Goal: Communication & Community: Answer question/provide support

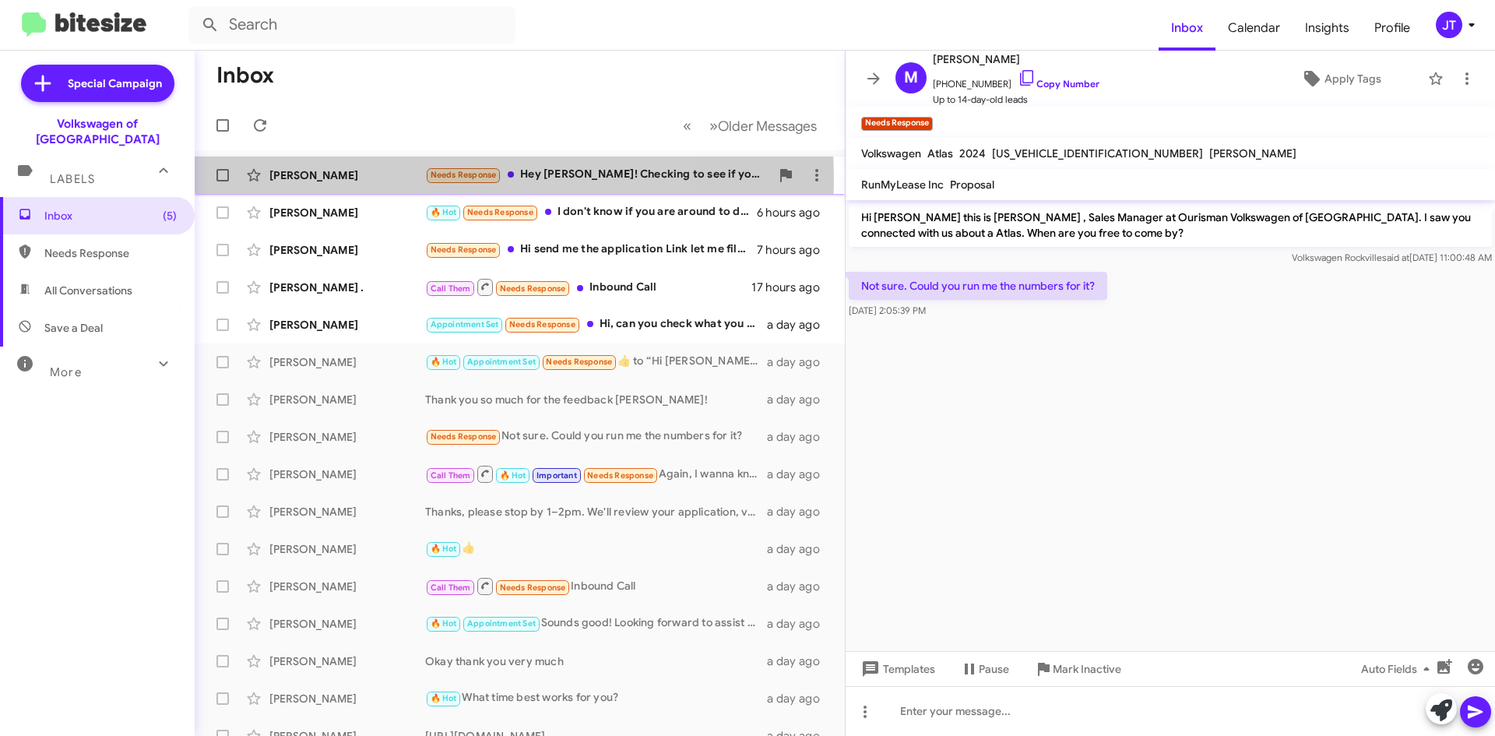
click at [368, 180] on div "[PERSON_NAME]" at bounding box center [347, 175] width 156 height 16
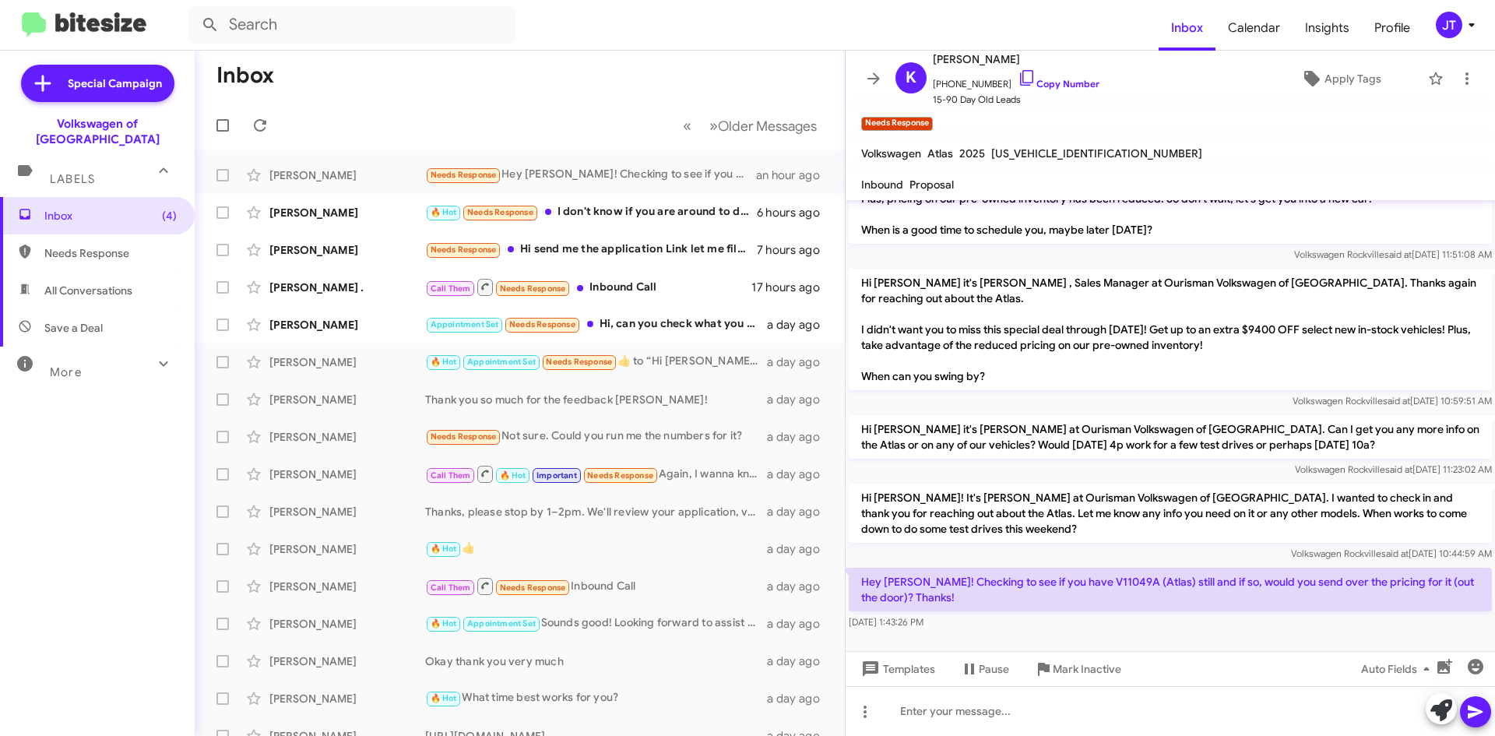
scroll to position [83, 0]
click at [1095, 577] on p "Hey [PERSON_NAME]! Checking to see if you have V11049A (Atlas) still and if so,…" at bounding box center [1170, 588] width 643 height 44
click at [1082, 607] on p "Hey [PERSON_NAME]! Checking to see if you have V11049A (Atlas) still and if so,…" at bounding box center [1170, 588] width 643 height 44
drag, startPoint x: 1081, startPoint y: 580, endPoint x: 1127, endPoint y: 586, distance: 45.6
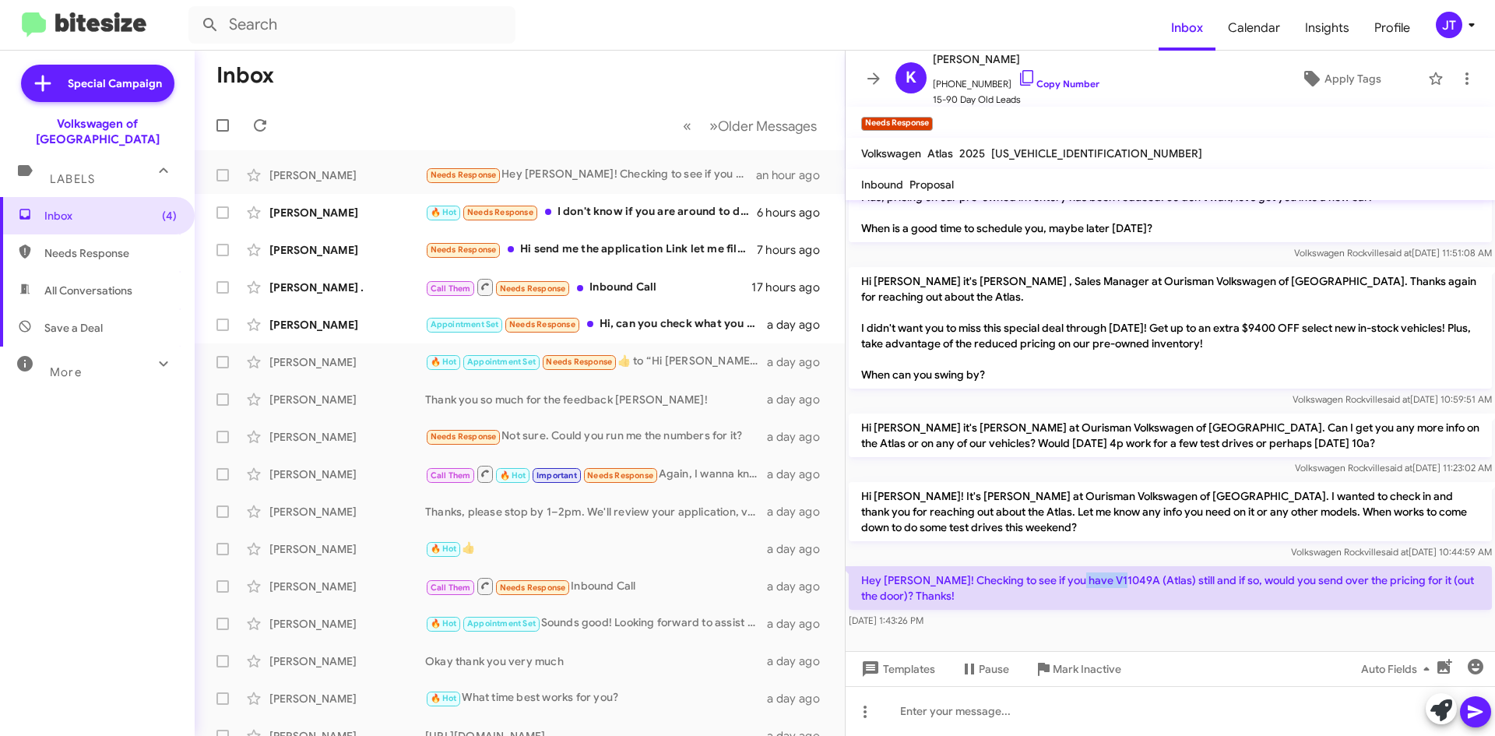
click at [1127, 586] on p "Hey [PERSON_NAME]! Checking to see if you have V11049A (Atlas) still and if so,…" at bounding box center [1170, 588] width 643 height 44
copy p "V11049A"
click at [1028, 611] on div "Hey [PERSON_NAME]! Checking to see if you have V11049A (Atlas) still and if so,…" at bounding box center [1170, 597] width 643 height 62
click at [1050, 83] on link "Copy Number" at bounding box center [1059, 84] width 82 height 12
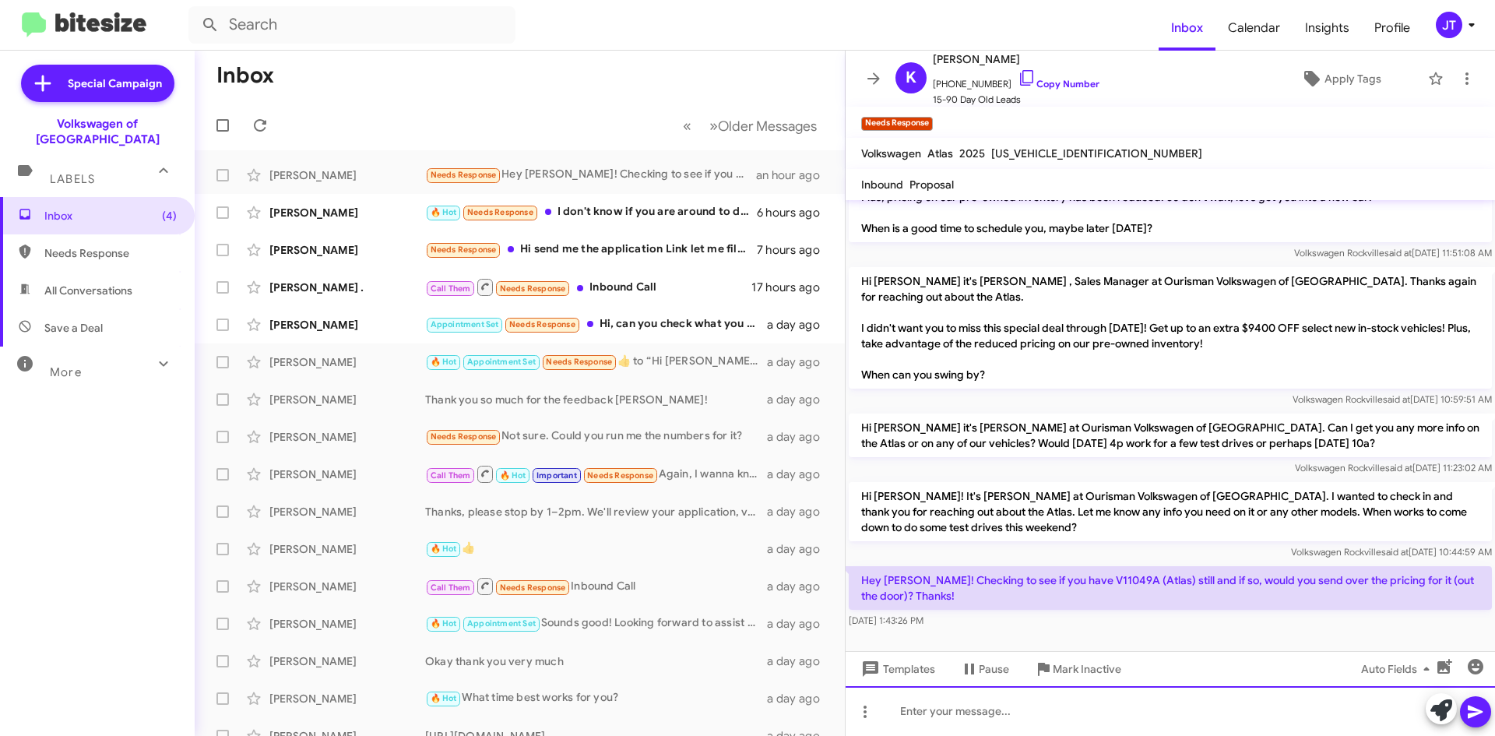
click at [966, 701] on div at bounding box center [1170, 711] width 649 height 50
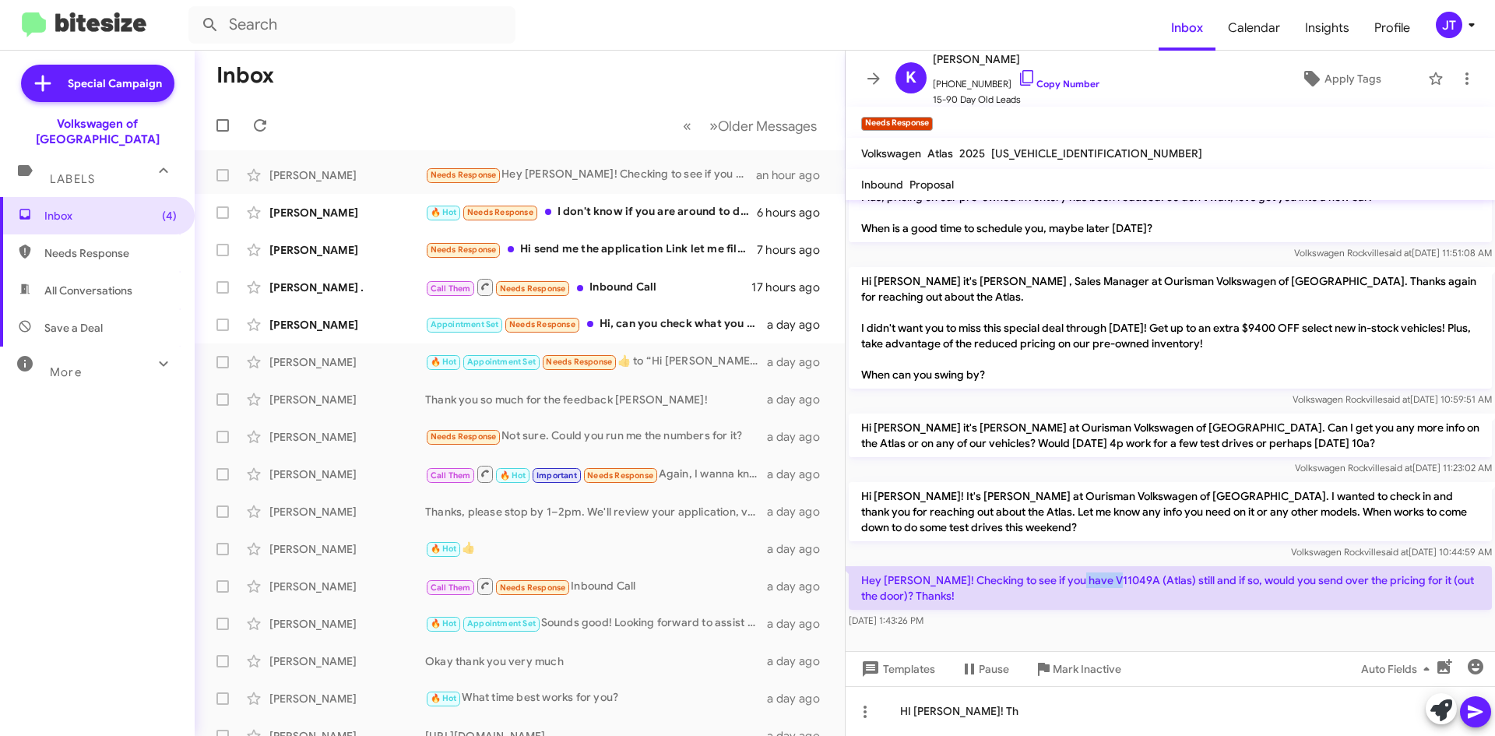
drag, startPoint x: 1083, startPoint y: 583, endPoint x: 1123, endPoint y: 584, distance: 39.7
click at [1123, 584] on p "Hey [PERSON_NAME]! Checking to see if you have V11049A (Atlas) still and if so,…" at bounding box center [1170, 588] width 643 height 44
copy p "V11049A"
click at [1004, 592] on p "Hey [PERSON_NAME]! Checking to see if you have V11049A (Atlas) still and if so,…" at bounding box center [1170, 588] width 643 height 44
click at [1050, 79] on link "Copy Number" at bounding box center [1059, 84] width 82 height 12
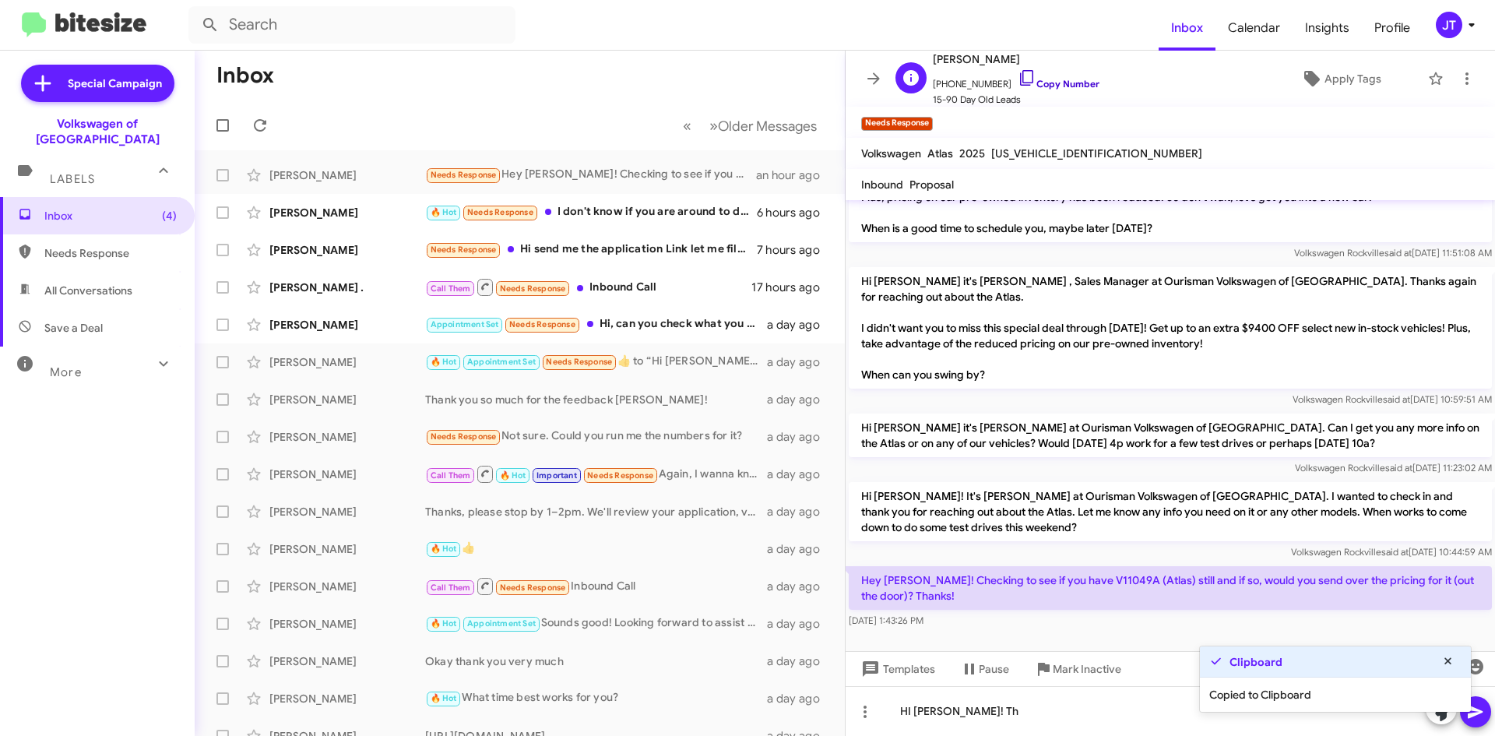
click at [1057, 83] on link "Copy Number" at bounding box center [1059, 84] width 82 height 12
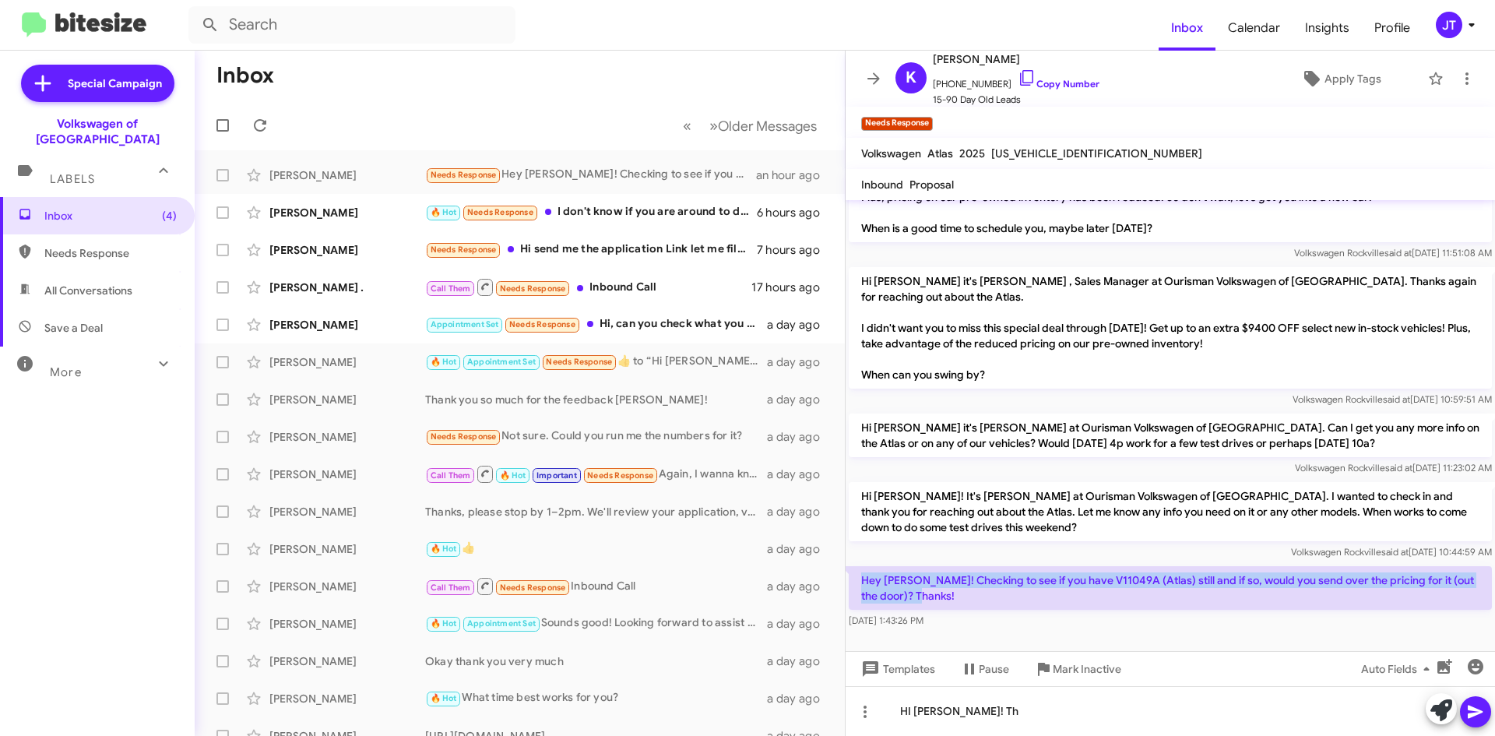
drag, startPoint x: 958, startPoint y: 595, endPoint x: 863, endPoint y: 577, distance: 95.9
click at [863, 577] on p "Hey [PERSON_NAME]! Checking to see if you have V11049A (Atlas) still and if so,…" at bounding box center [1170, 588] width 643 height 44
copy p "Hey [PERSON_NAME]! Checking to see if you have V11049A (Atlas) still and if so,…"
click at [365, 333] on div "[PERSON_NAME] Appointment Set Needs Response Hi, can you check what you can get…" at bounding box center [519, 324] width 625 height 31
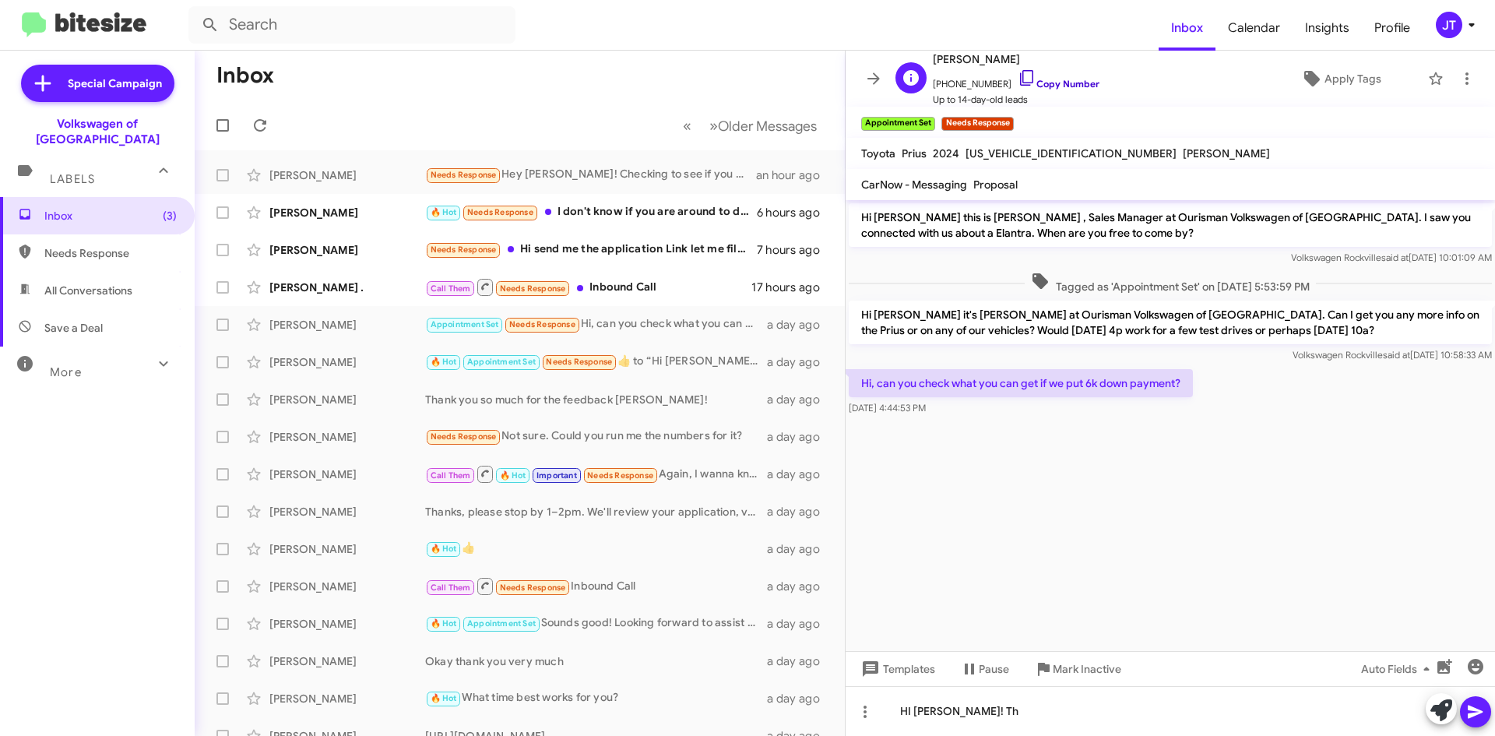
click at [1054, 87] on link "Copy Number" at bounding box center [1059, 84] width 82 height 12
drag, startPoint x: 1193, startPoint y: 383, endPoint x: 856, endPoint y: 382, distance: 337.1
click at [856, 382] on p "Hi, can you check what you can get if we put 6k down payment?" at bounding box center [1021, 383] width 344 height 28
copy p "Hi, can you check what you can get if we put 6k down payment?"
click at [1173, 424] on div at bounding box center [1170, 427] width 649 height 16
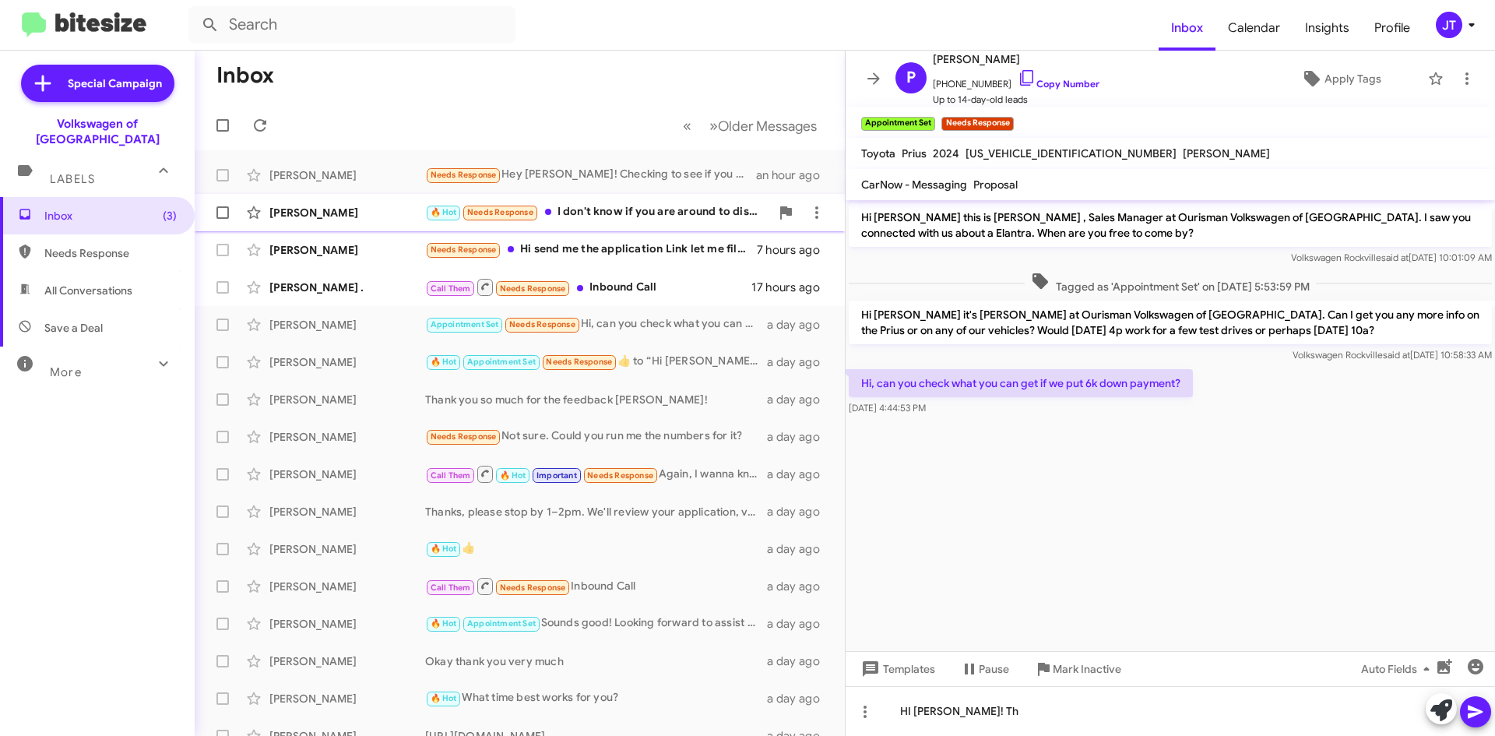
click at [705, 210] on div "🔥 Hot Needs Response I don't know if you are around to discuss" at bounding box center [597, 212] width 345 height 18
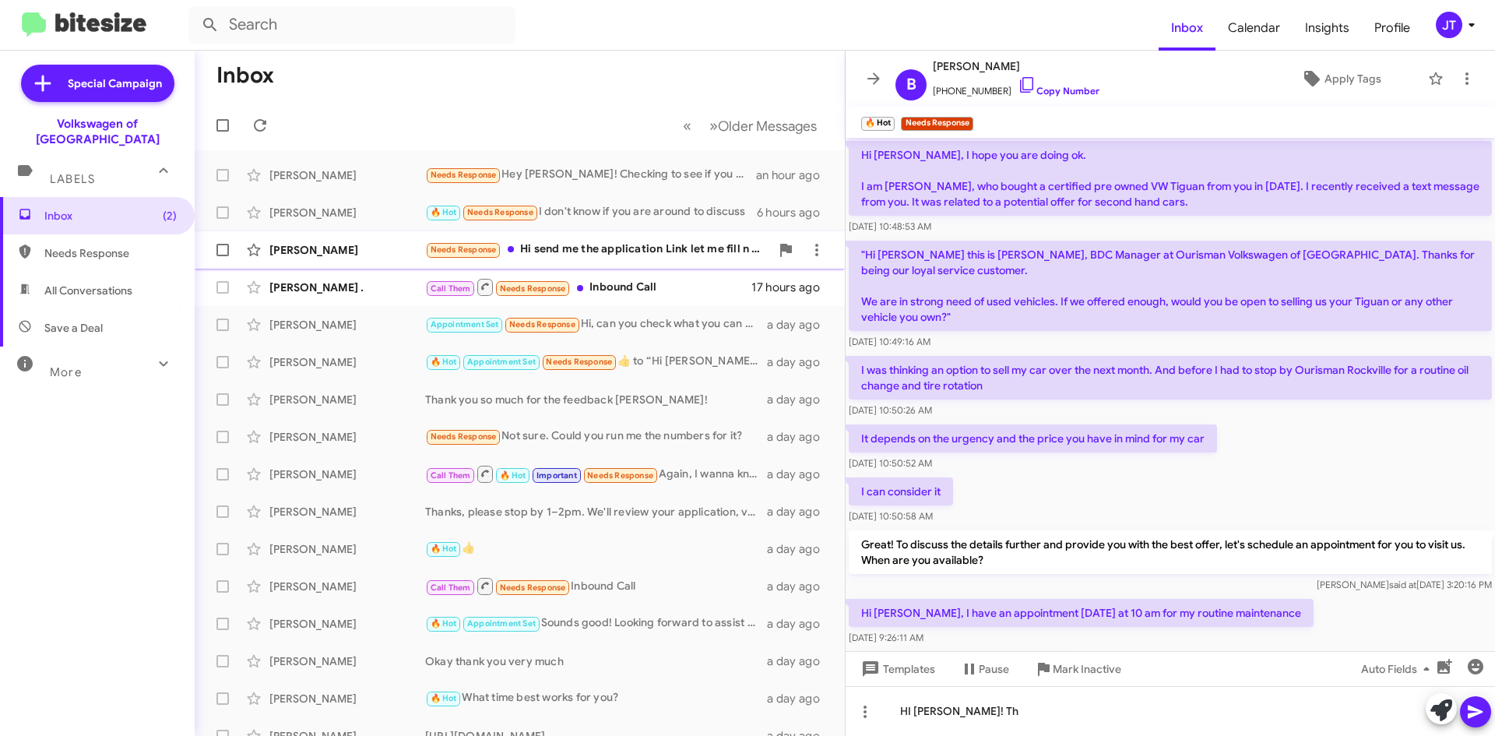
click at [632, 251] on div "Needs Response Hi send me the application Link let me fill n send" at bounding box center [597, 250] width 345 height 18
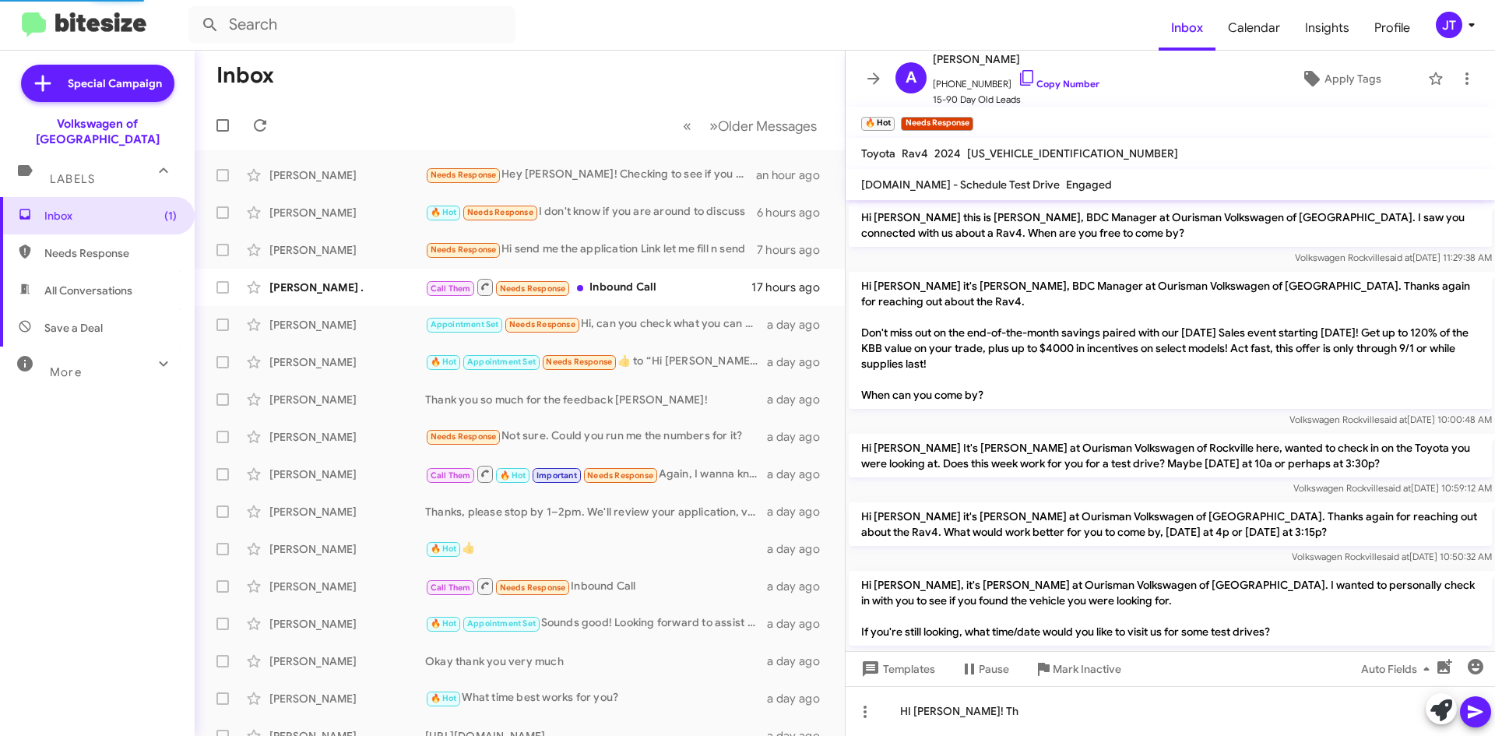
scroll to position [449, 0]
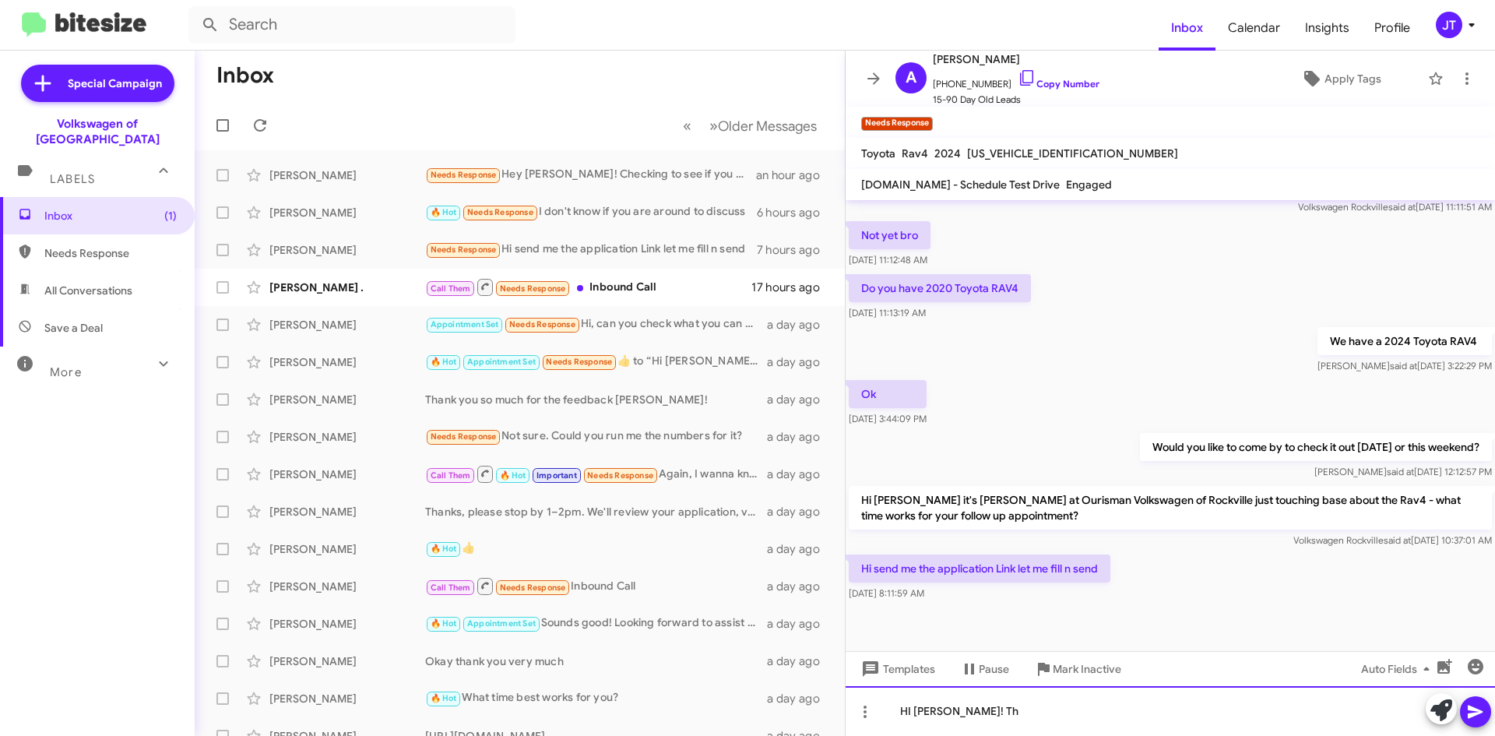
click at [927, 719] on div "HI [PERSON_NAME]! Th" at bounding box center [1170, 711] width 649 height 50
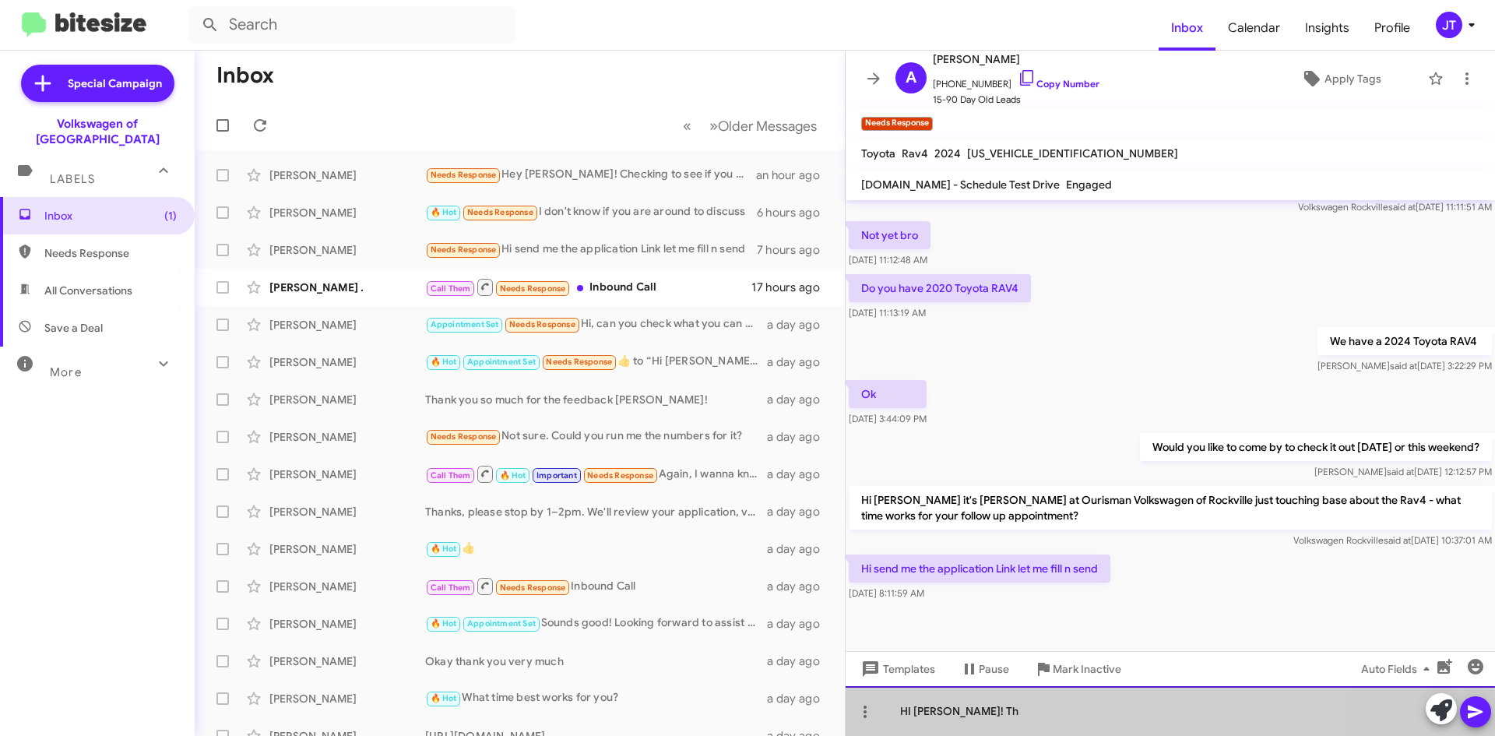
click at [927, 719] on div "HI [PERSON_NAME]! Th" at bounding box center [1170, 711] width 649 height 50
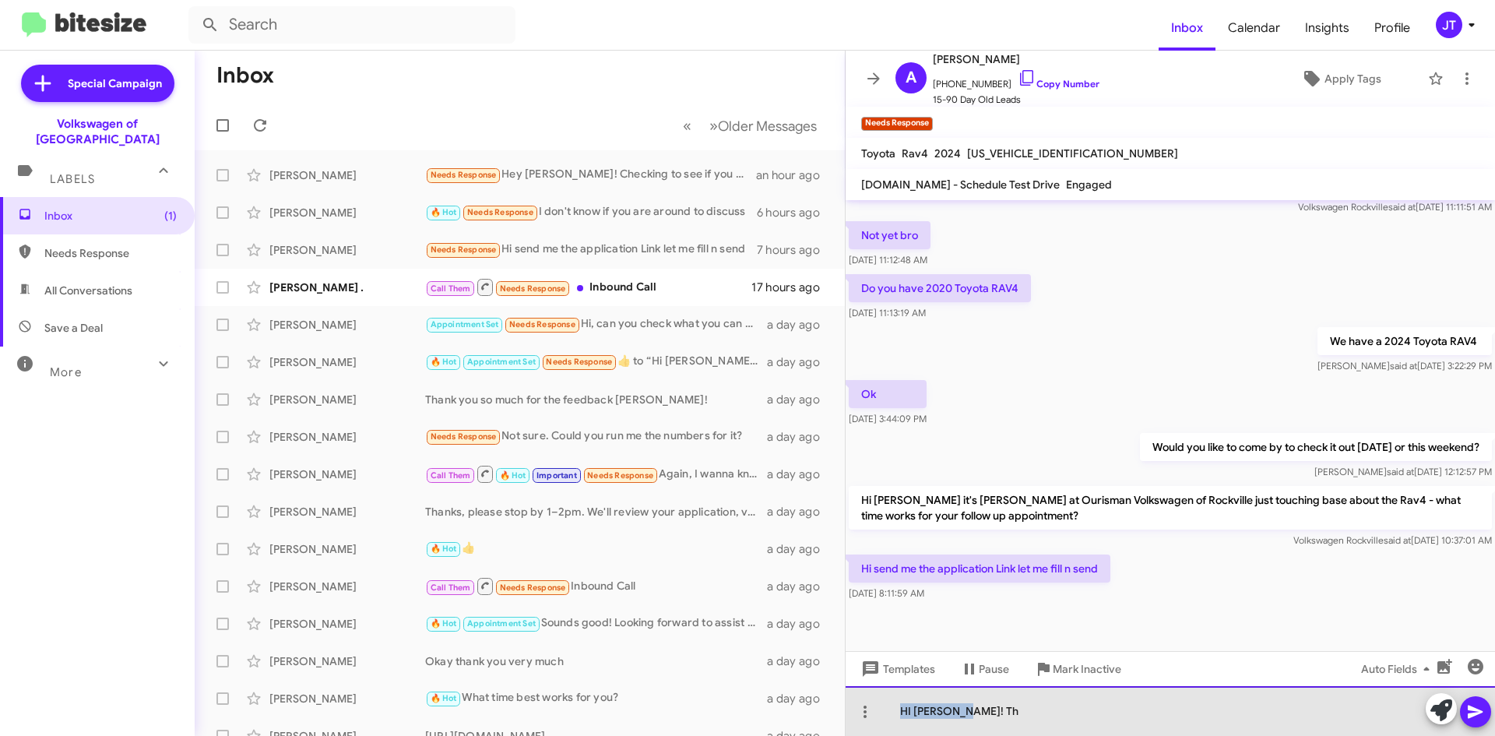
click at [927, 719] on div "HI [PERSON_NAME]! Th" at bounding box center [1170, 711] width 649 height 50
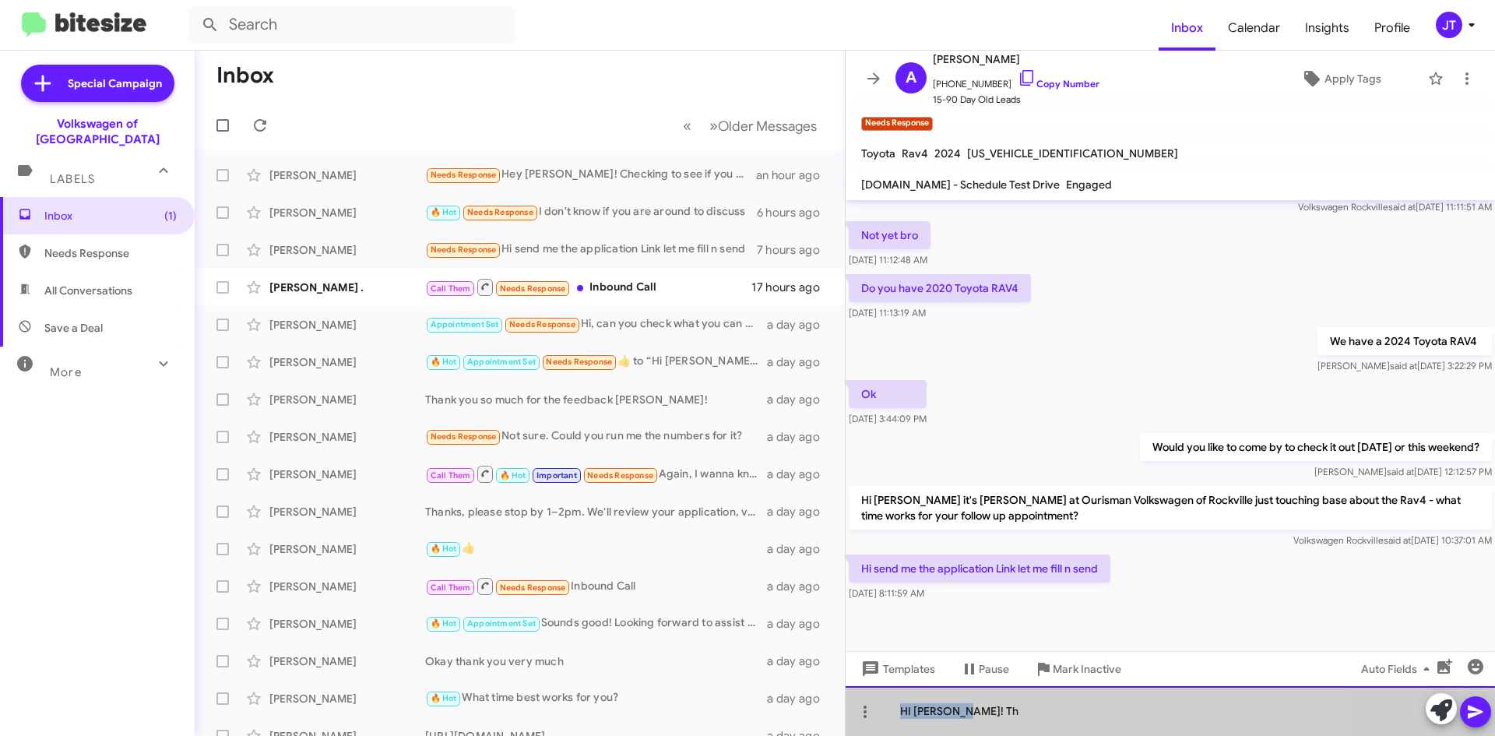
click at [927, 719] on div "HI [PERSON_NAME]! Th" at bounding box center [1170, 711] width 649 height 50
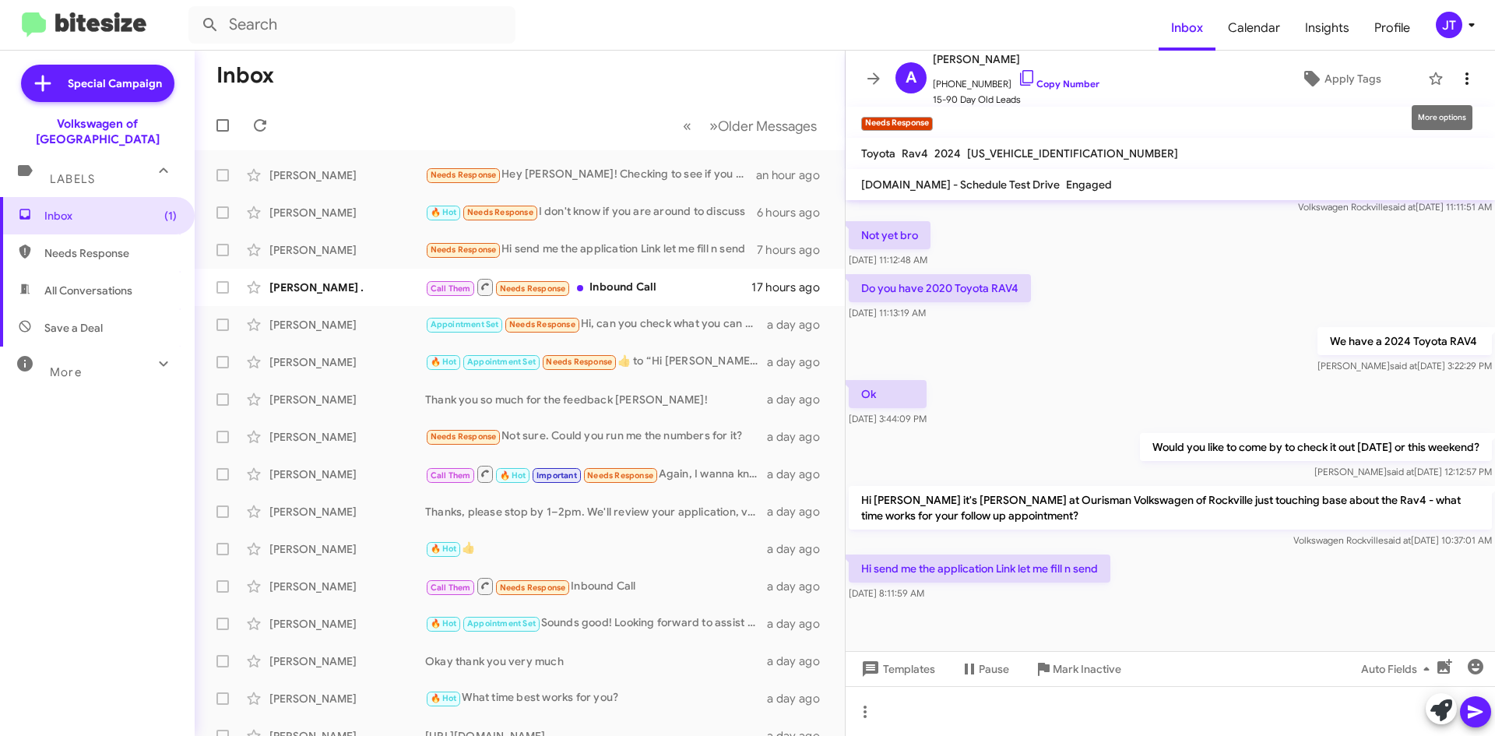
click at [1458, 83] on icon at bounding box center [1467, 78] width 19 height 19
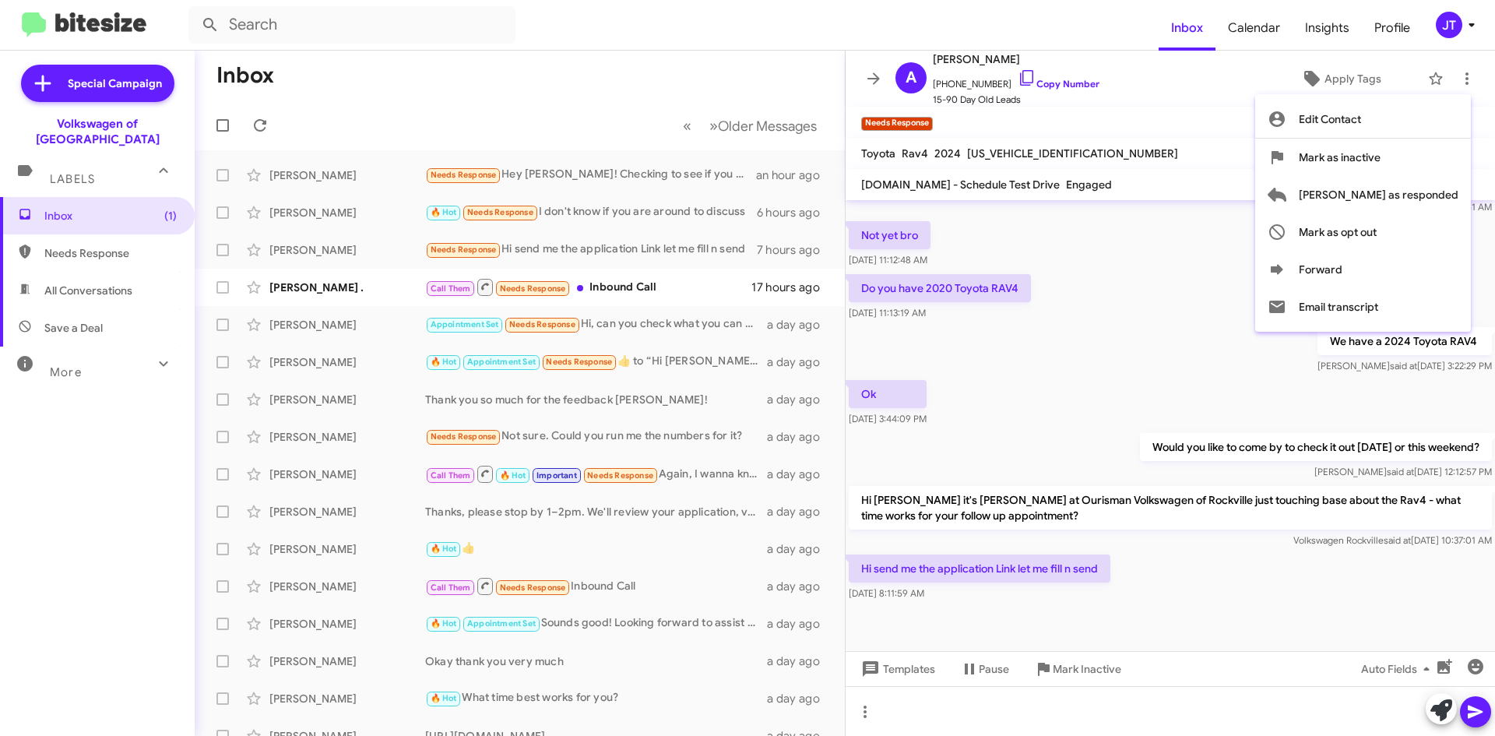
click at [1119, 357] on div at bounding box center [747, 368] width 1495 height 736
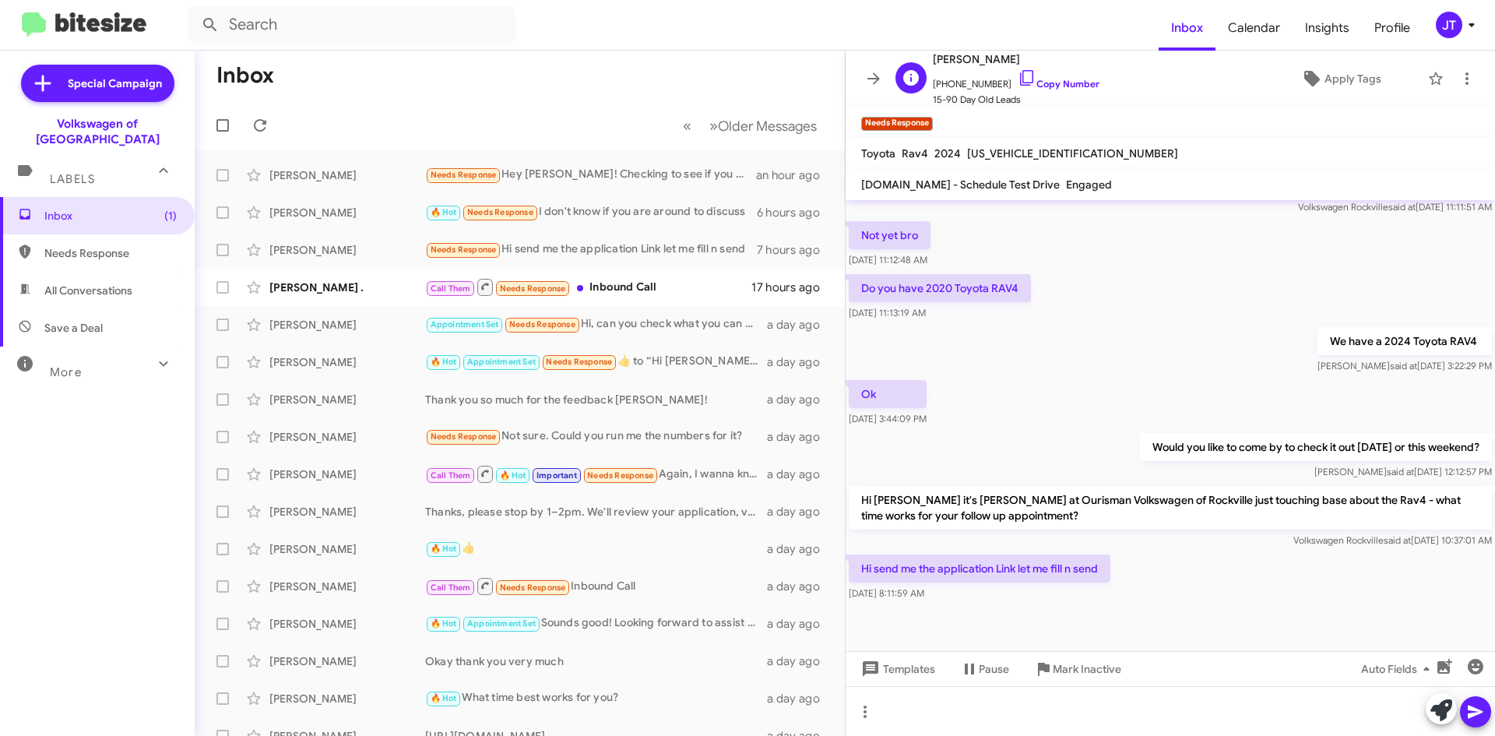
click at [1050, 76] on span "[PHONE_NUMBER] Copy Number" at bounding box center [1016, 80] width 167 height 23
click at [1050, 82] on link "Copy Number" at bounding box center [1059, 84] width 82 height 12
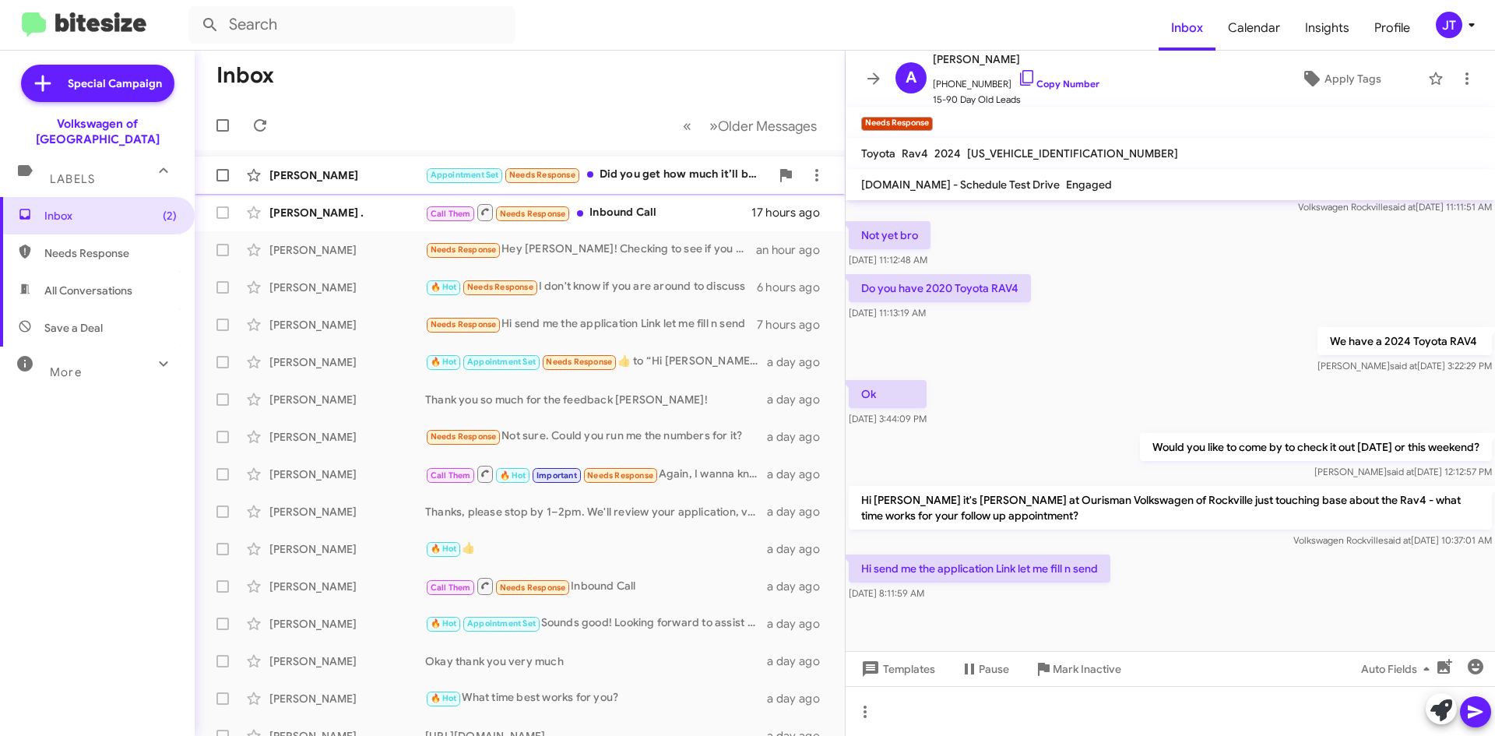
click at [663, 179] on div "Appointment Set Needs Response Did you get how much it’ll be the installments a…" at bounding box center [597, 175] width 345 height 18
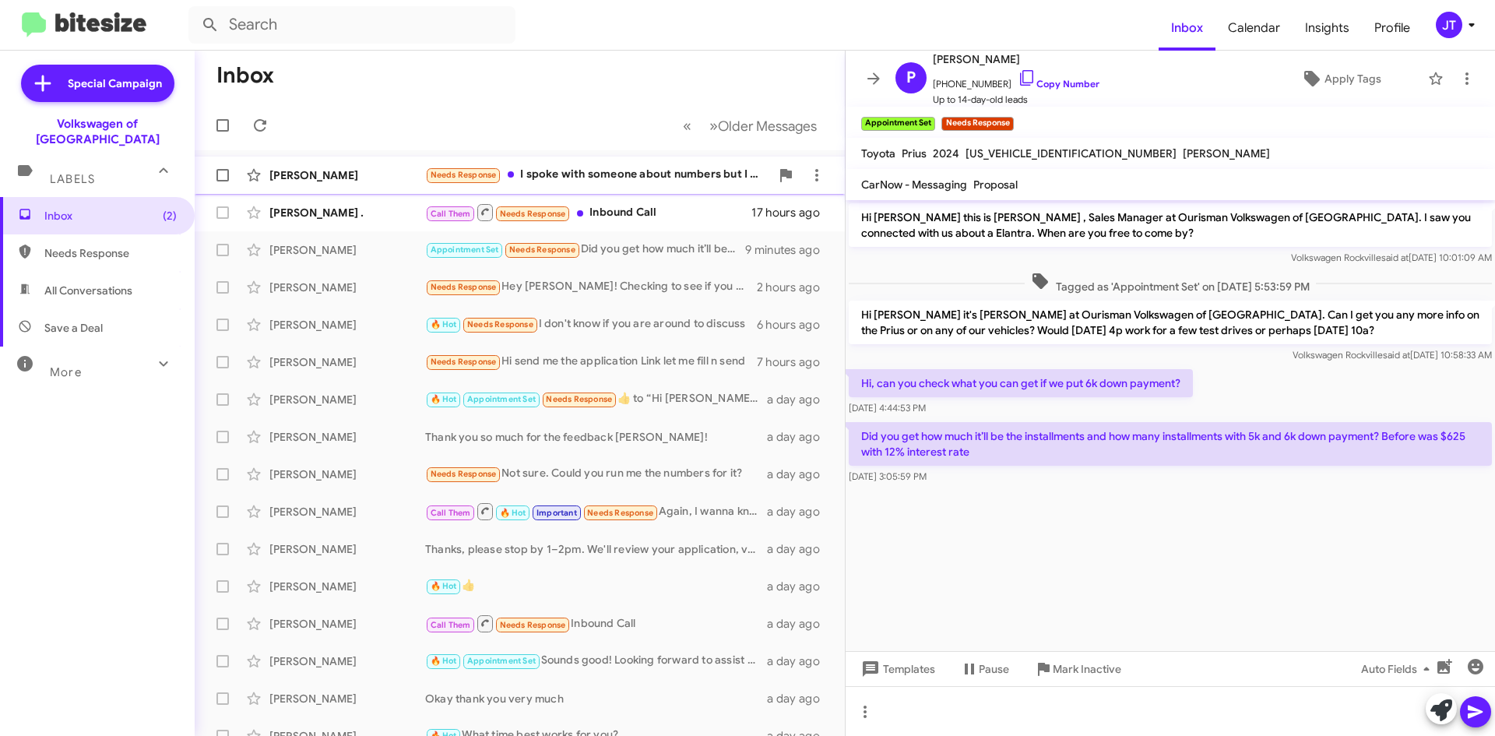
click at [652, 170] on div "Needs Response I spoke with someone about numbers but I don't think they texted…" at bounding box center [597, 175] width 345 height 18
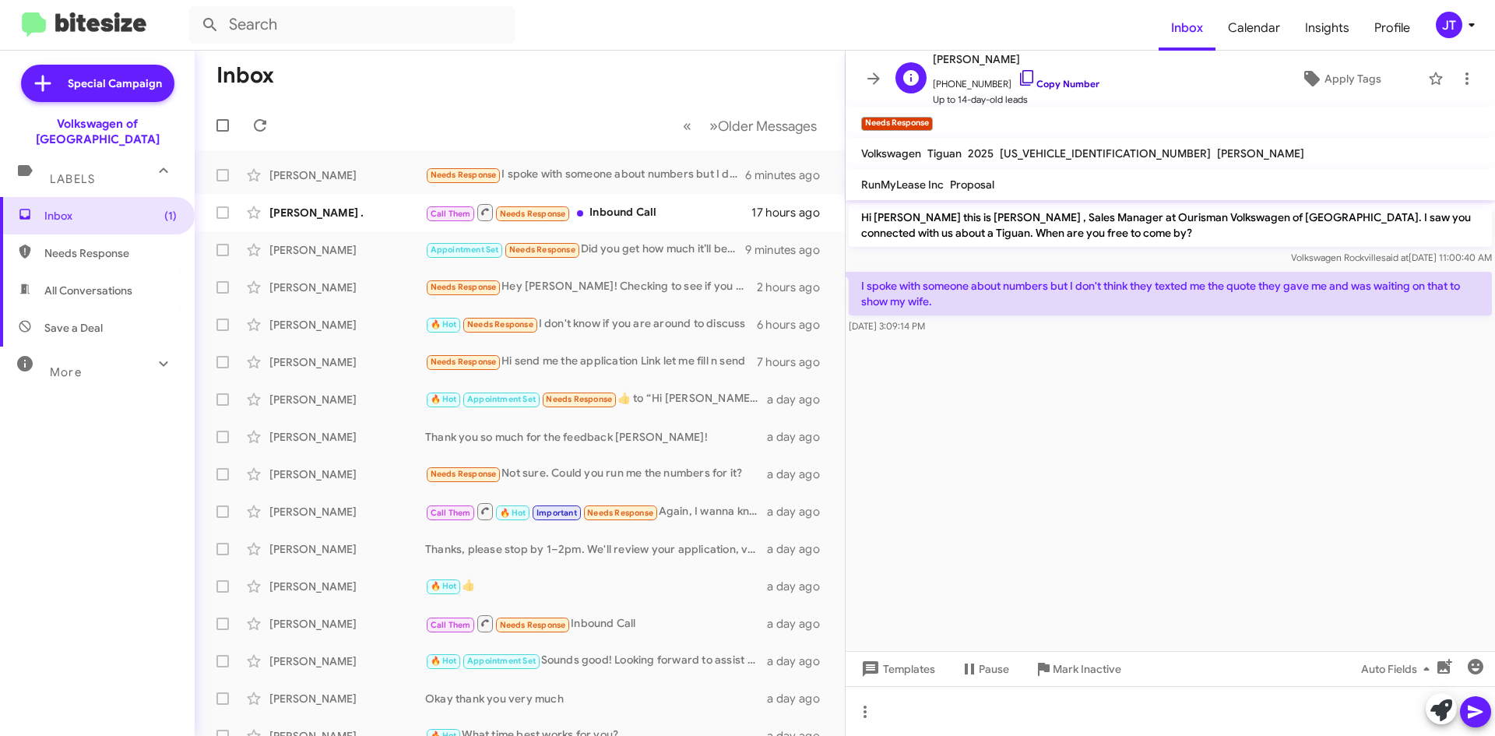
click at [1039, 78] on link "Copy Number" at bounding box center [1059, 84] width 82 height 12
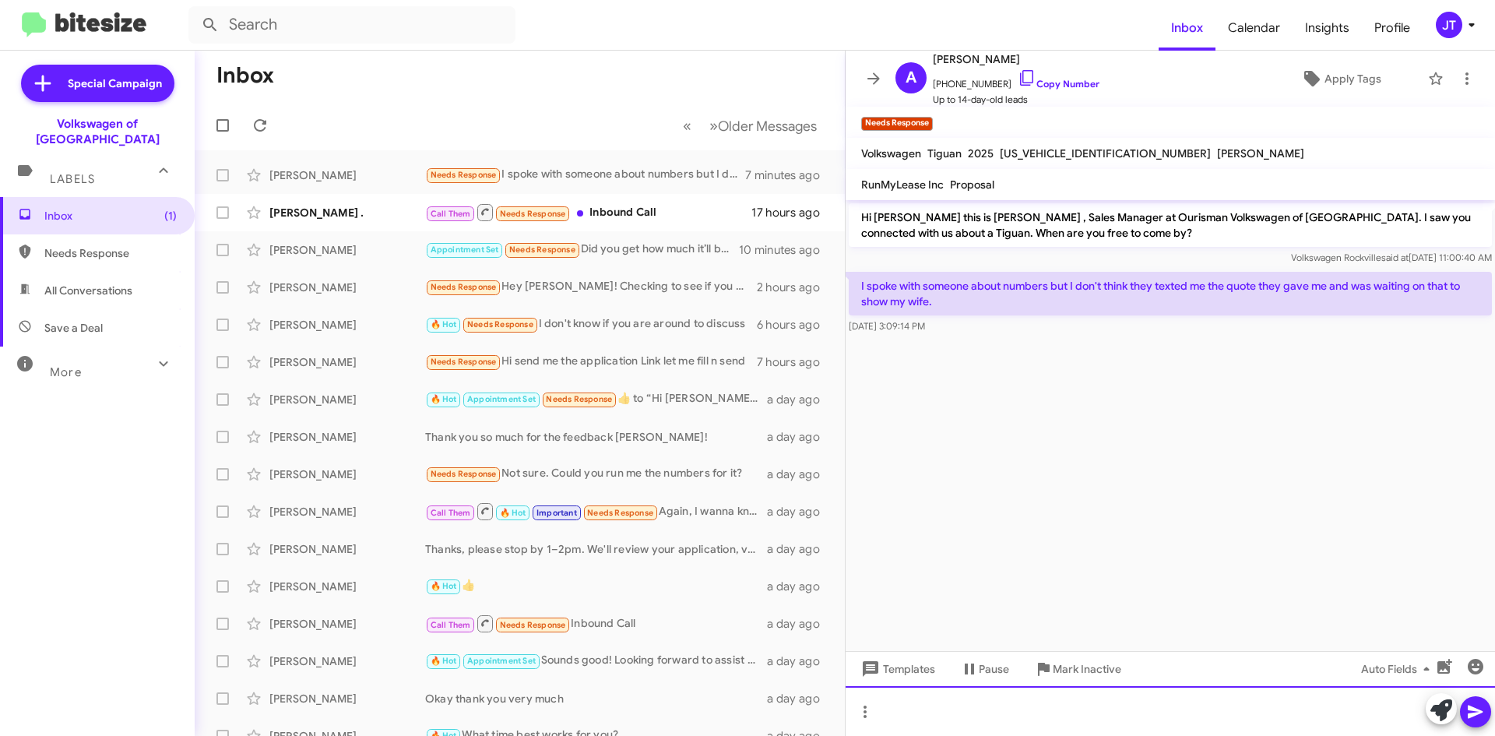
click at [962, 709] on div at bounding box center [1170, 711] width 649 height 50
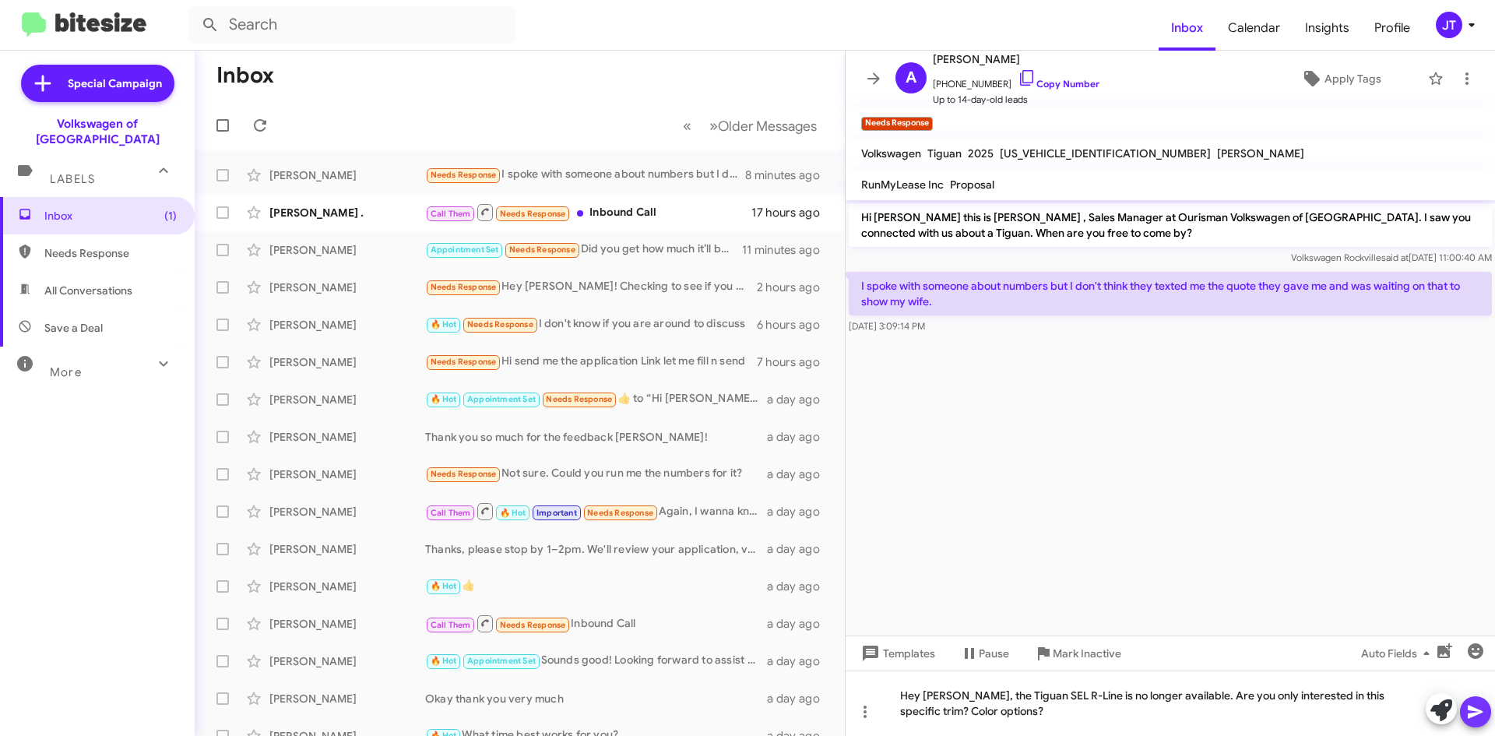
click at [1479, 702] on icon at bounding box center [1475, 711] width 19 height 19
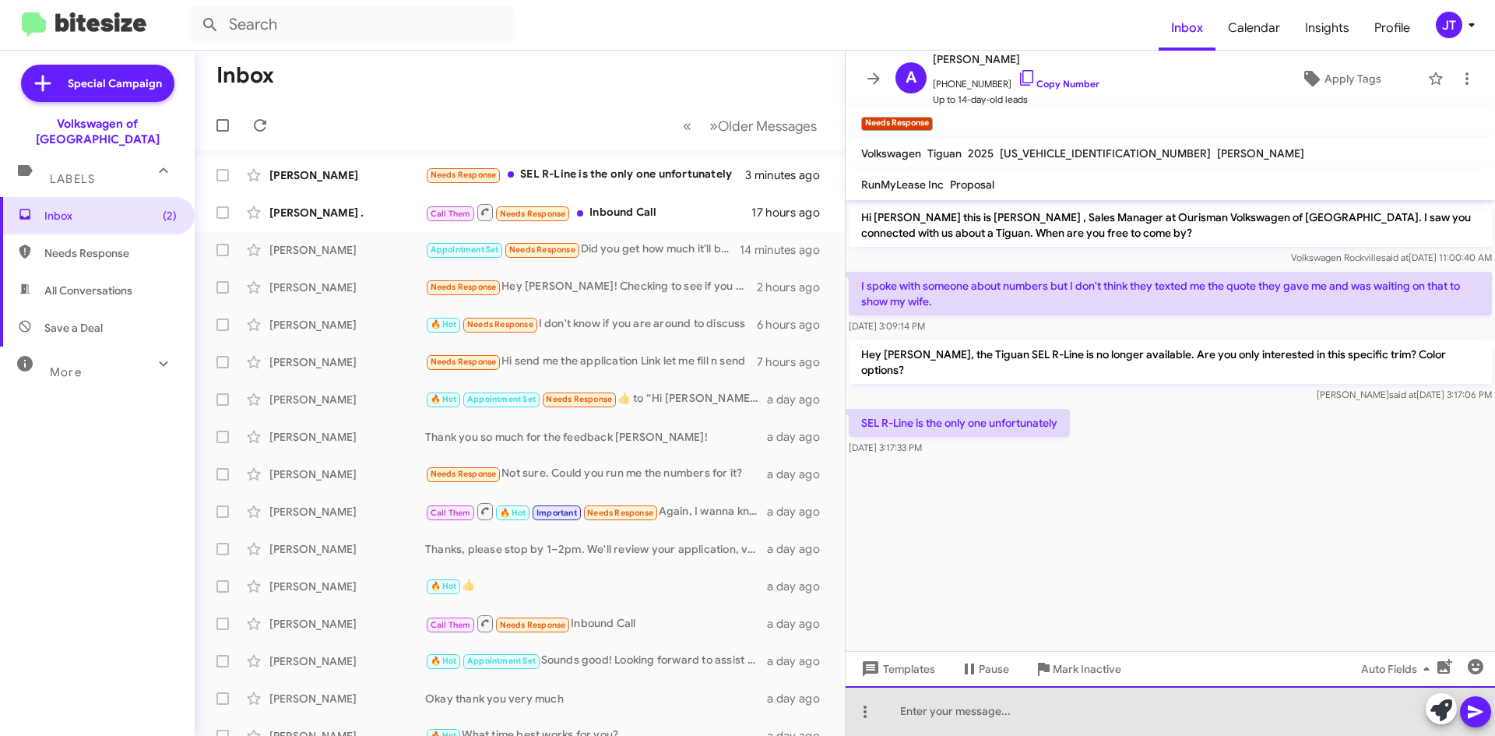
click at [1038, 702] on div at bounding box center [1170, 711] width 649 height 50
click at [1212, 709] on div "Let me take a quick look at my inventory and send you some optinos." at bounding box center [1170, 711] width 649 height 50
click at [1264, 706] on div "Let me take a quick look at my inventory and send you some options." at bounding box center [1170, 711] width 649 height 50
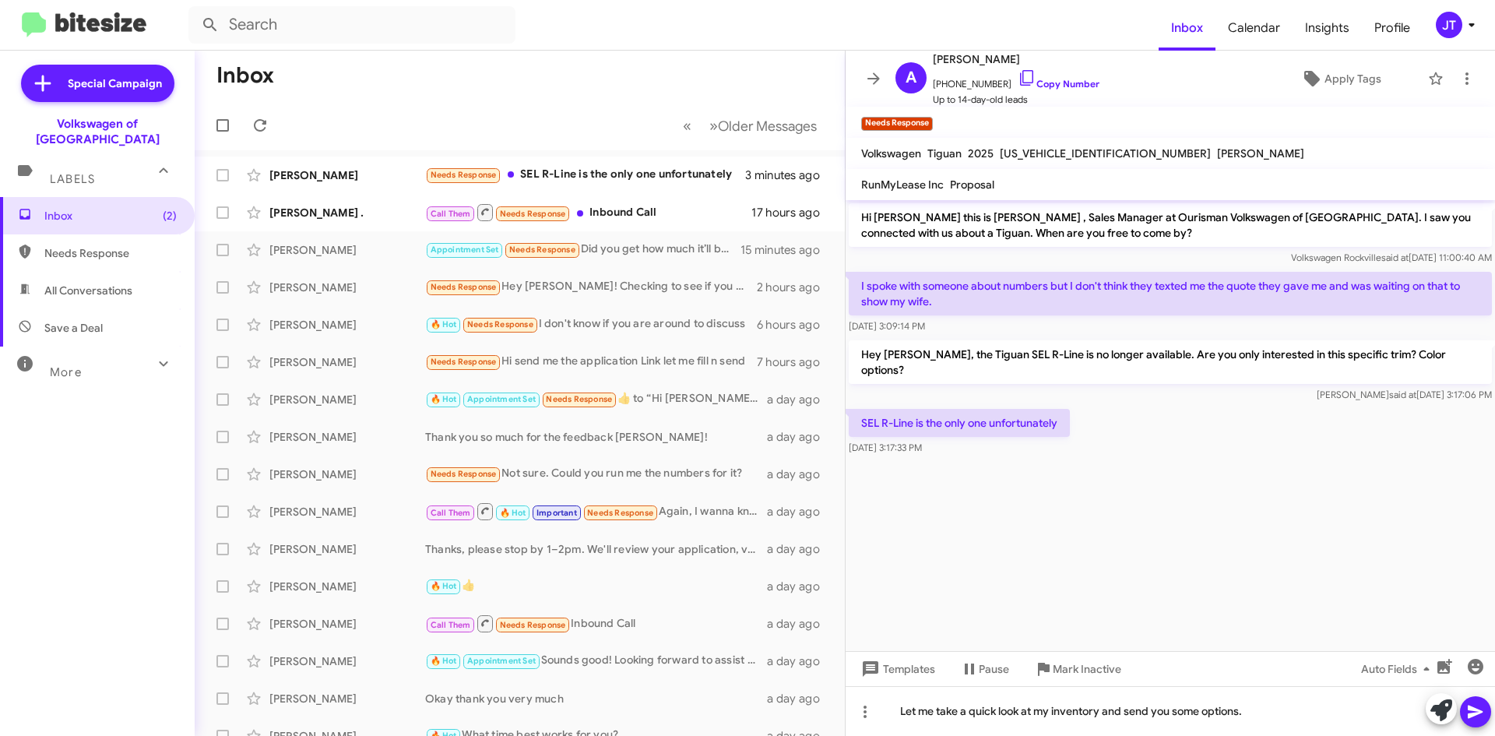
click at [1481, 714] on icon at bounding box center [1475, 711] width 19 height 19
